Goal: Task Accomplishment & Management: Use online tool/utility

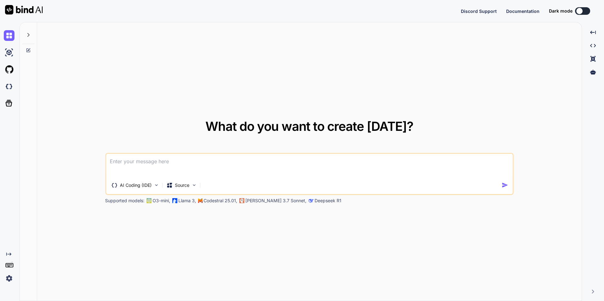
click at [29, 32] on div at bounding box center [28, 33] width 12 height 22
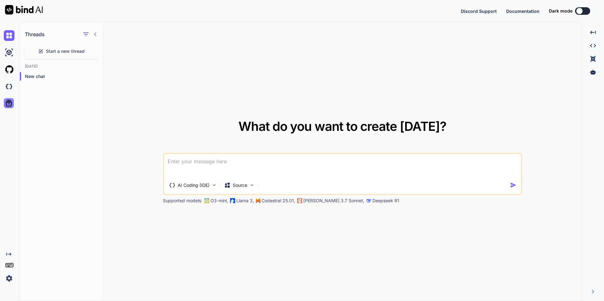
click at [7, 102] on icon at bounding box center [9, 103] width 7 height 7
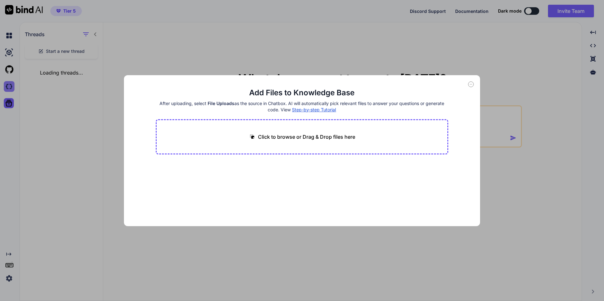
drag, startPoint x: 7, startPoint y: 100, endPoint x: 12, endPoint y: 91, distance: 10.5
click at [8, 98] on div "Add Files to Knowledge Base After uploading, select File Uploads as the source …" at bounding box center [302, 150] width 604 height 301
type textarea "x"
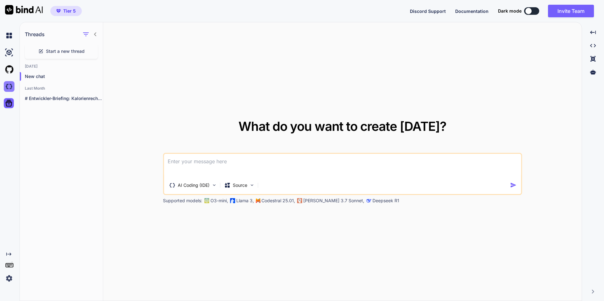
click at [12, 89] on img at bounding box center [9, 86] width 11 height 11
click at [0, 81] on div at bounding box center [8, 86] width 17 height 17
click at [4, 54] on img at bounding box center [9, 52] width 11 height 11
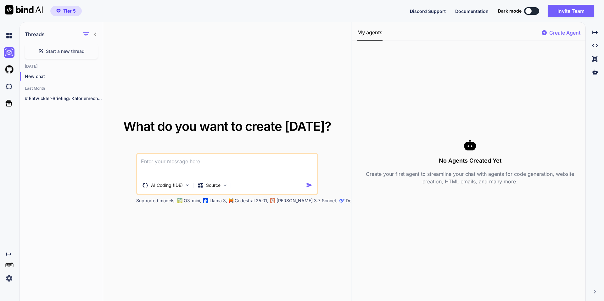
drag, startPoint x: 14, startPoint y: 29, endPoint x: 11, endPoint y: 27, distance: 3.7
click at [11, 27] on div at bounding box center [10, 35] width 13 height 17
click at [10, 27] on div at bounding box center [10, 35] width 13 height 17
click at [5, 43] on div at bounding box center [10, 35] width 13 height 17
click at [7, 42] on div at bounding box center [10, 35] width 13 height 17
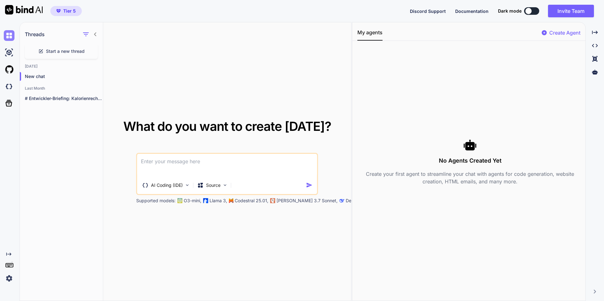
click at [8, 36] on img at bounding box center [9, 35] width 11 height 11
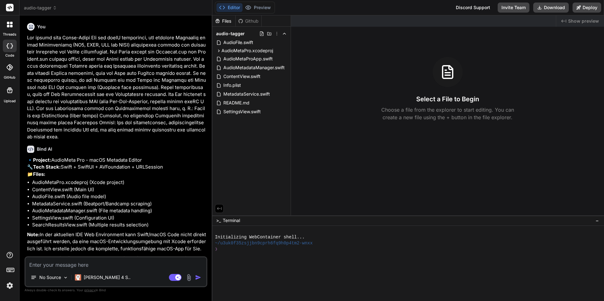
drag, startPoint x: 109, startPoint y: 179, endPoint x: 105, endPoint y: -19, distance: 197.1
click at [40, 10] on span "audio-tagger" at bounding box center [40, 8] width 33 height 6
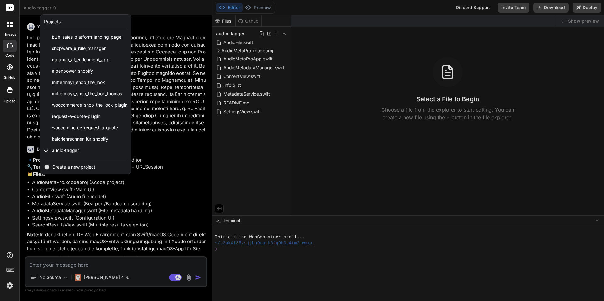
click at [41, 8] on div at bounding box center [302, 150] width 604 height 301
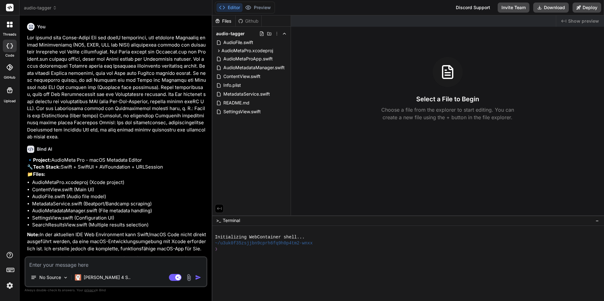
click at [37, 168] on p "🔹 Project: AudioMeta Pro - macOS Metadata Editor 🔧 Tech Stack: Swift + SwiftUI …" at bounding box center [116, 167] width 179 height 21
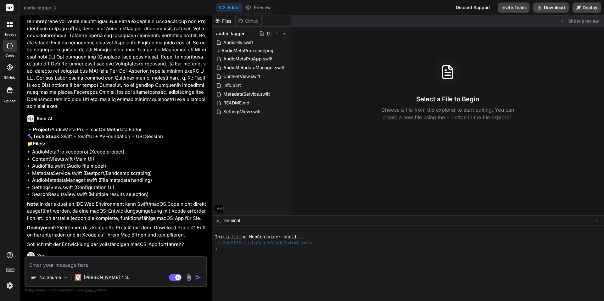
scroll to position [52, 0]
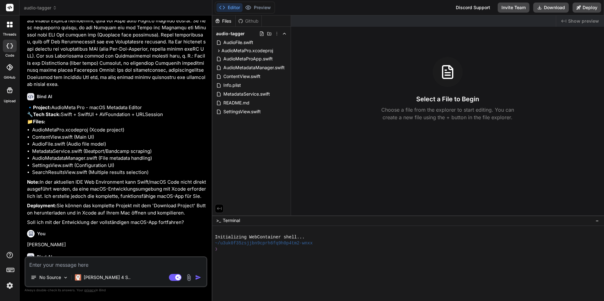
click at [247, 27] on div "audio-tagger AudioFile.swift AudioMetaPro.xcodeproj project.pbxproj AudioMetaPr…" at bounding box center [251, 73] width 78 height 92
drag, startPoint x: 349, startPoint y: 54, endPoint x: 353, endPoint y: 52, distance: 4.8
click at [353, 52] on div "Created with Pixso. Show preview Select a File to Begin Choose a file from the …" at bounding box center [447, 115] width 313 height 200
drag, startPoint x: 21, startPoint y: 191, endPoint x: 34, endPoint y: 185, distance: 14.4
click at [27, 189] on div "Bind AI Web Search Created with Pixso. Code Generator You Bind AI 🔹 Project: Au…" at bounding box center [115, 157] width 193 height 285
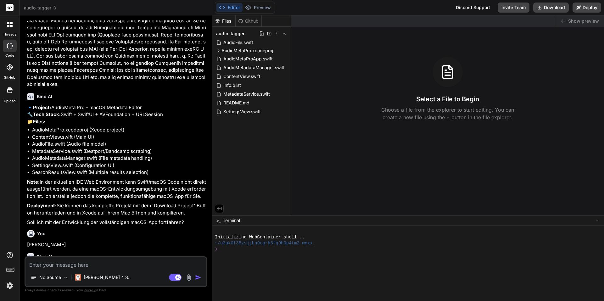
click at [66, 162] on li "AudioMetadataManager.swift (File metadata handling)" at bounding box center [119, 158] width 174 height 7
click at [270, 81] on div "Info.plist" at bounding box center [251, 85] width 73 height 9
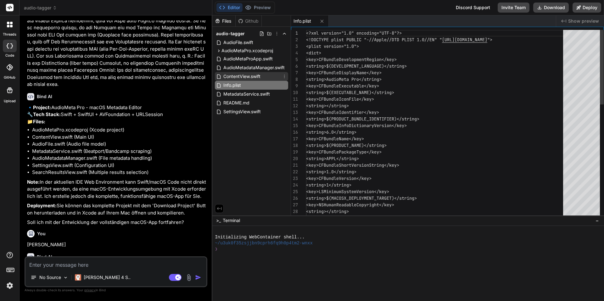
type textarea "x"
click at [267, 76] on div "ContentView.swift" at bounding box center [251, 76] width 73 height 9
type textarea "Image(systemName: "questionmark.circle.fill") .foregroundColor(.blue) } } } #Pr…"
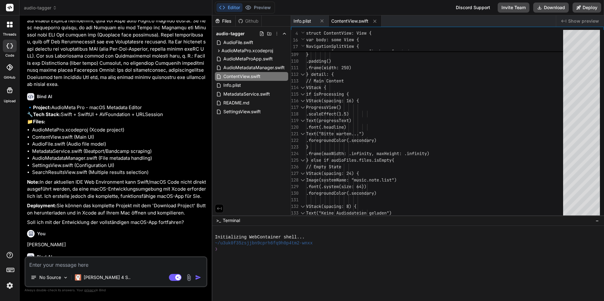
click at [0, 64] on div "GitHub" at bounding box center [9, 69] width 19 height 22
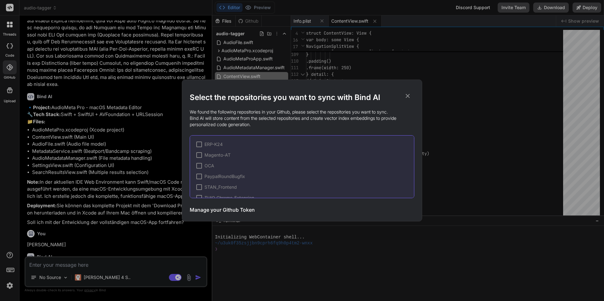
click at [85, 34] on div "Select the repositories you want to sync with Bind AI We found the following re…" at bounding box center [302, 150] width 604 height 301
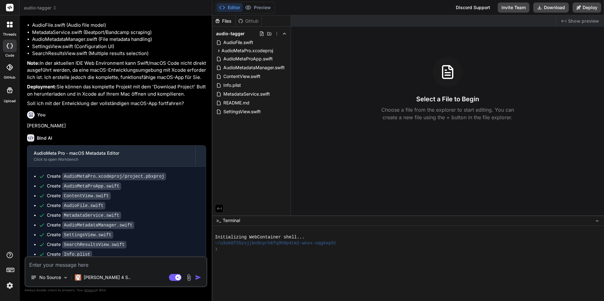
scroll to position [151, 0]
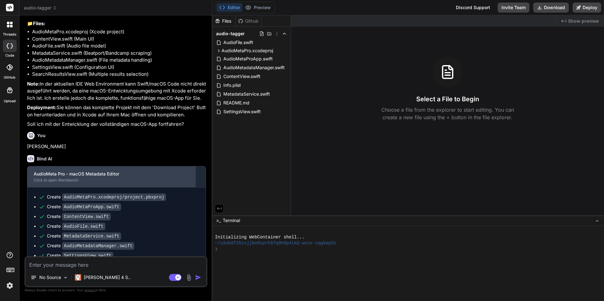
click at [133, 183] on div "Click to open Workbench" at bounding box center [111, 180] width 155 height 5
click at [70, 177] on div "AudioMeta Pro - macOS Metadata Editor" at bounding box center [111, 174] width 155 height 6
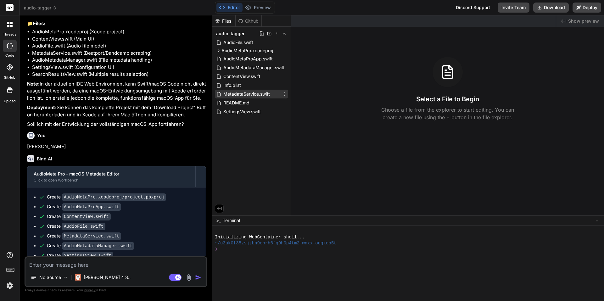
click at [255, 92] on span "MetadataService.swift" at bounding box center [247, 94] width 48 height 8
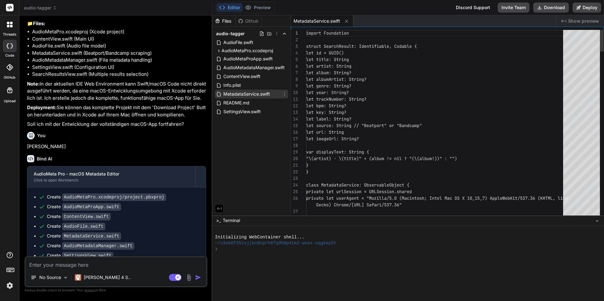
type textarea "x"
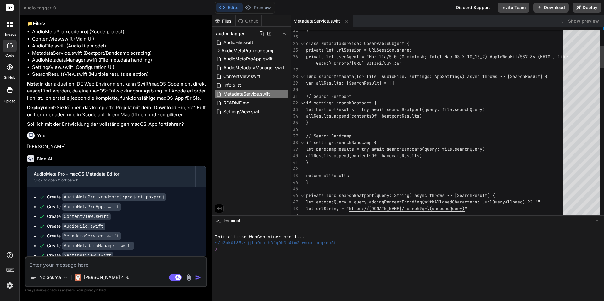
scroll to position [0, 0]
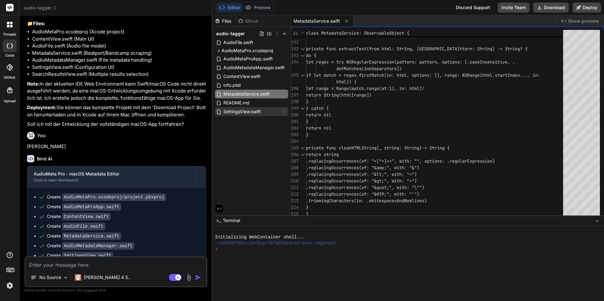
click at [261, 111] on span "SettingsView.swift" at bounding box center [242, 112] width 39 height 8
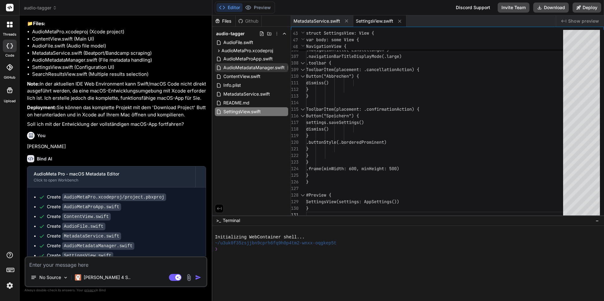
click at [254, 69] on span "AudioMetadataManager.swift" at bounding box center [254, 68] width 63 height 8
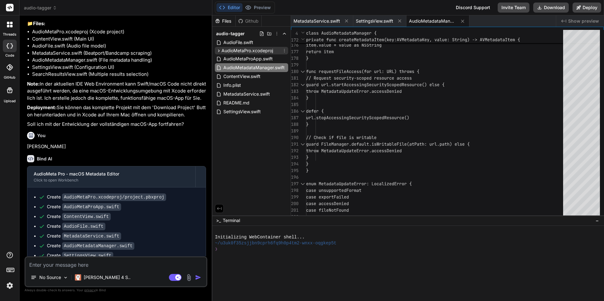
click at [268, 54] on div "AudioMetaPro.xcodeproj" at bounding box center [251, 51] width 73 height 8
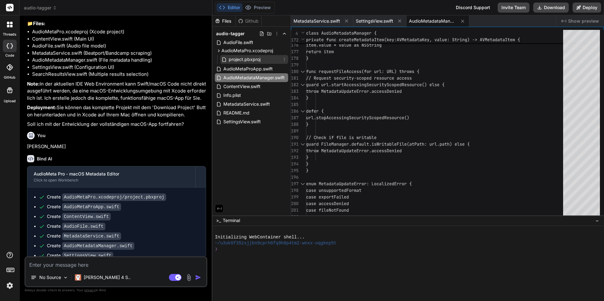
click at [250, 62] on span "project.pbxproj" at bounding box center [244, 60] width 33 height 8
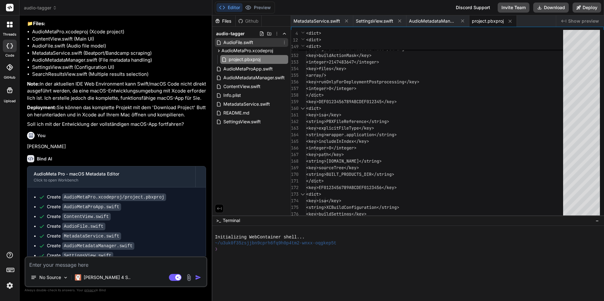
click at [258, 45] on div "AudioFile.swift" at bounding box center [251, 42] width 73 height 9
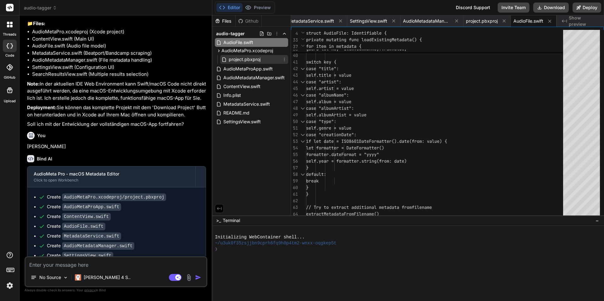
click at [244, 57] on span "project.pbxproj" at bounding box center [244, 60] width 33 height 8
type textarea "</dict> </plist>"
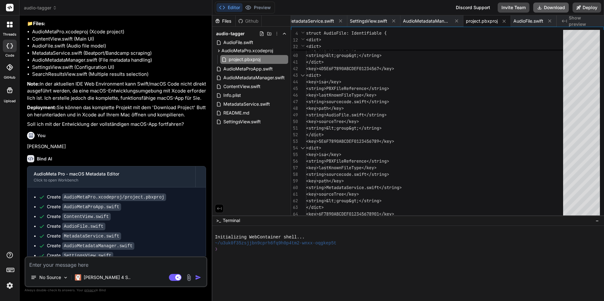
click at [543, 6] on button "Download" at bounding box center [551, 8] width 36 height 10
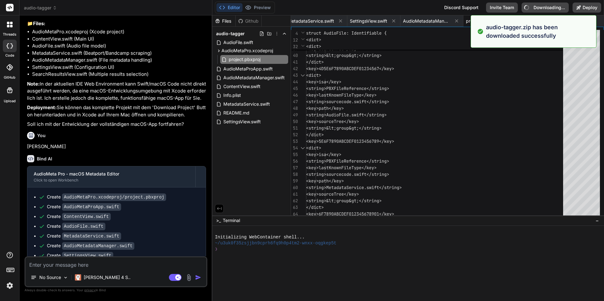
type textarea "x"
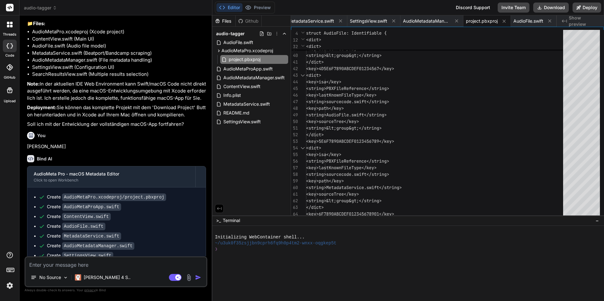
drag, startPoint x: 185, startPoint y: 88, endPoint x: 167, endPoint y: 95, distance: 19.4
click at [185, 78] on li "SearchResultsView.swift (Multiple results selection)" at bounding box center [119, 74] width 174 height 7
drag, startPoint x: 39, startPoint y: 14, endPoint x: 47, endPoint y: 5, distance: 12.2
click at [44, 8] on header "audio-tagger Created with Pixso." at bounding box center [115, 7] width 193 height 15
click at [47, 5] on span "audio-tagger" at bounding box center [40, 8] width 33 height 6
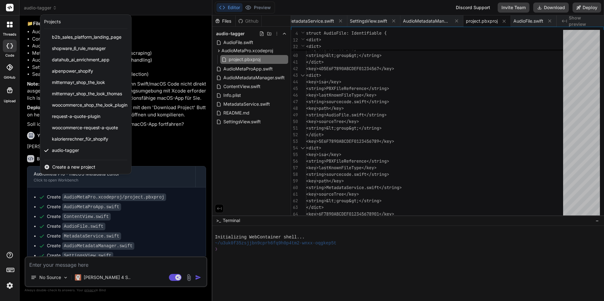
click at [45, 6] on div at bounding box center [302, 150] width 604 height 301
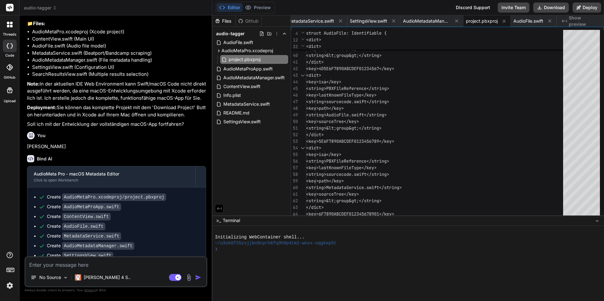
click at [17, 65] on div "GitHub" at bounding box center [9, 69] width 19 height 22
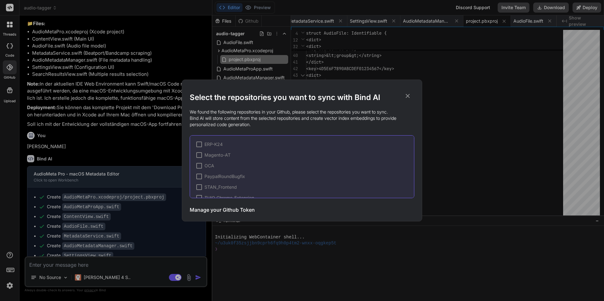
click at [180, 25] on div "Select the repositories you want to sync with Bind AI We found the following re…" at bounding box center [302, 150] width 604 height 301
